Goal: Transaction & Acquisition: Download file/media

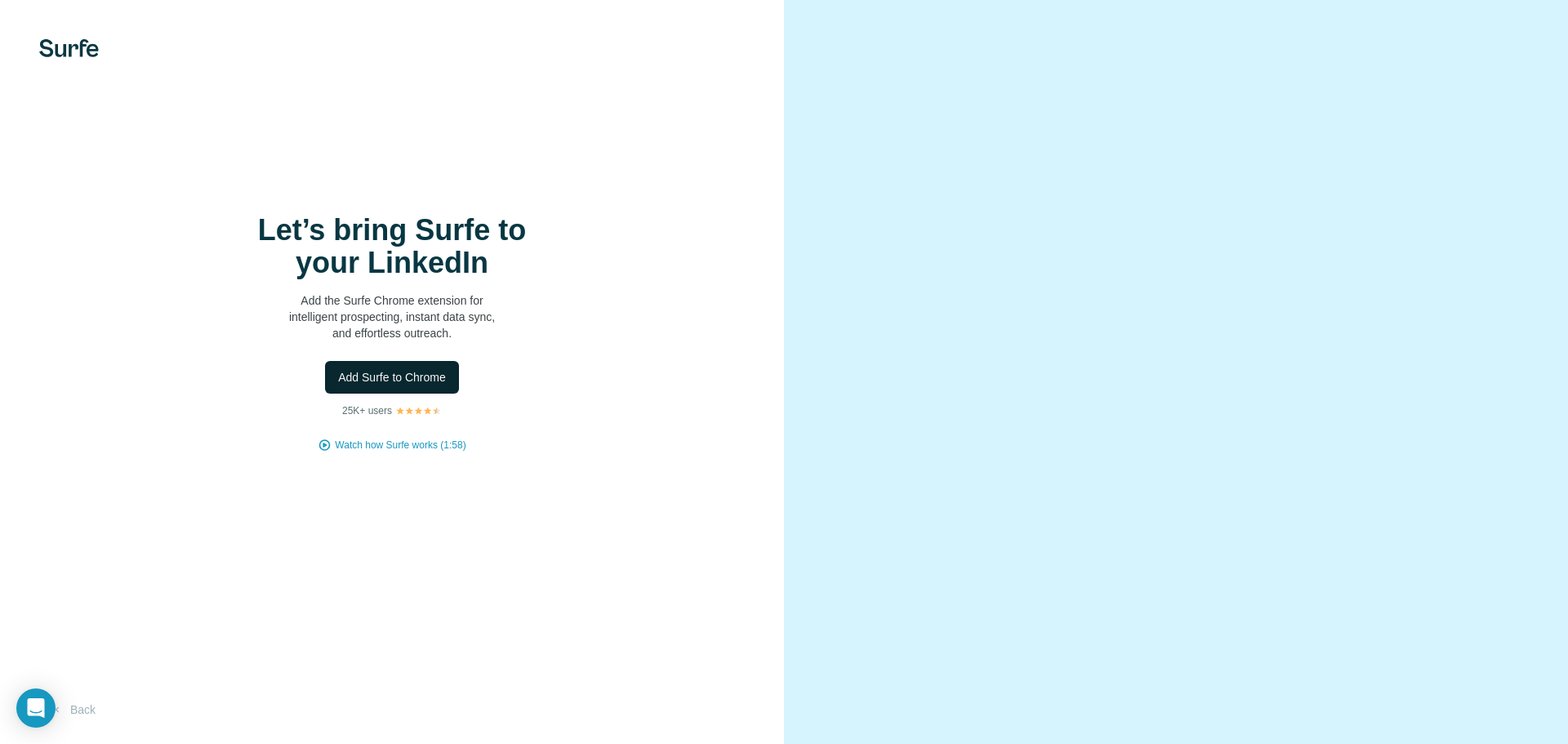
click at [441, 382] on span "Add Surfe to Chrome" at bounding box center [392, 377] width 107 height 16
click at [88, 702] on button "Back" at bounding box center [73, 709] width 68 height 29
